Goal: Task Accomplishment & Management: Manage account settings

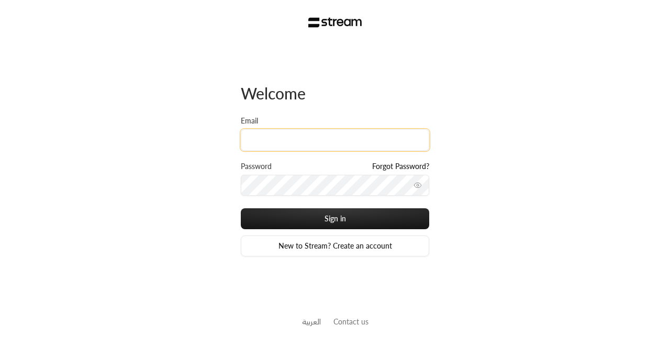
click at [283, 150] on input "Email" at bounding box center [335, 139] width 188 height 21
paste input "[EMAIL_ADDRESS][DOMAIN_NAME]"
type input "[EMAIL_ADDRESS][DOMAIN_NAME]"
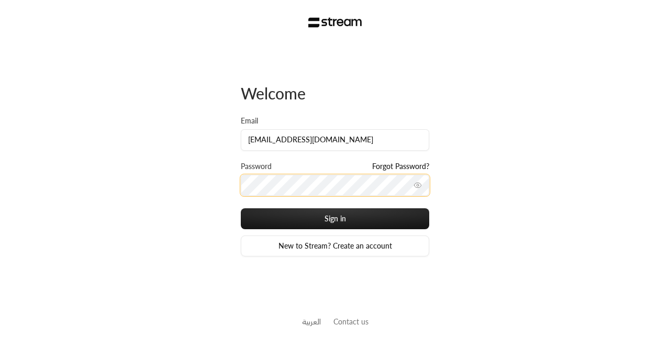
scroll to position [0, 0]
click at [241, 208] on button "Sign in" at bounding box center [335, 218] width 188 height 21
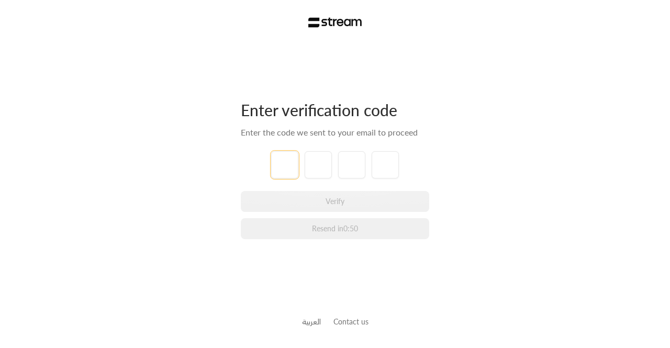
paste input "2"
type input "2"
type input "8"
type input "3"
